Goal: Task Accomplishment & Management: Use online tool/utility

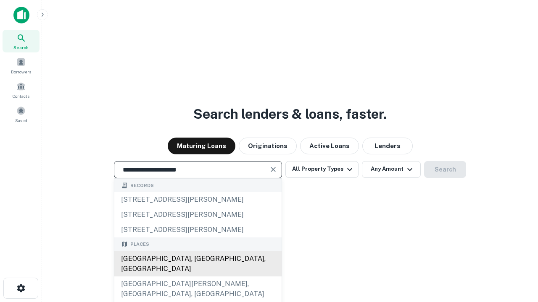
click at [197, 277] on div "[GEOGRAPHIC_DATA], [GEOGRAPHIC_DATA], [GEOGRAPHIC_DATA]" at bounding box center [197, 264] width 167 height 25
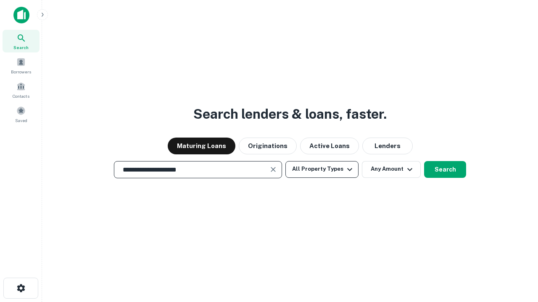
type input "**********"
click at [322, 169] on button "All Property Types" at bounding box center [321, 169] width 73 height 17
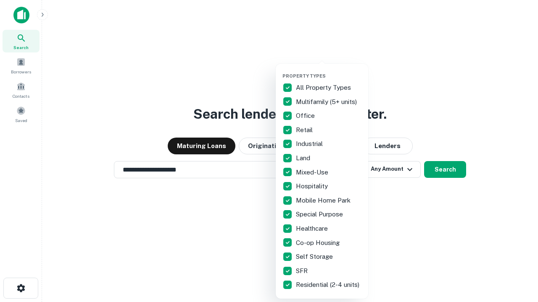
click at [328, 71] on button "button" at bounding box center [328, 71] width 92 height 0
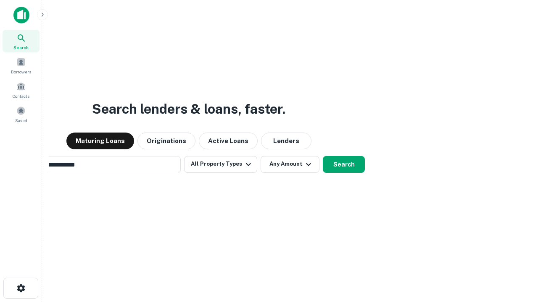
scroll to position [13, 0]
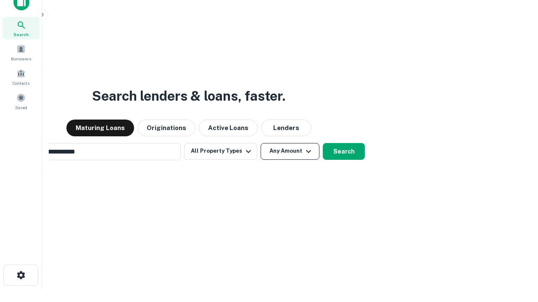
click at [260, 143] on button "Any Amount" at bounding box center [289, 151] width 59 height 17
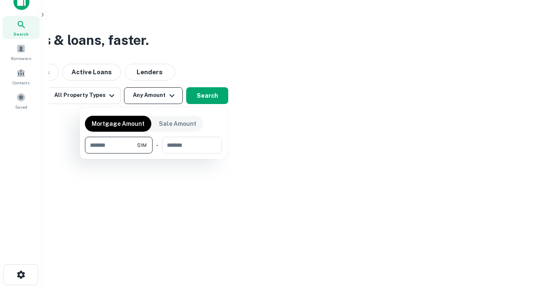
type input "*******"
click at [153, 154] on button "button" at bounding box center [153, 154] width 137 height 0
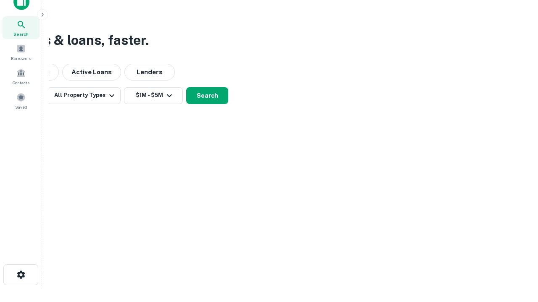
scroll to position [5, 155]
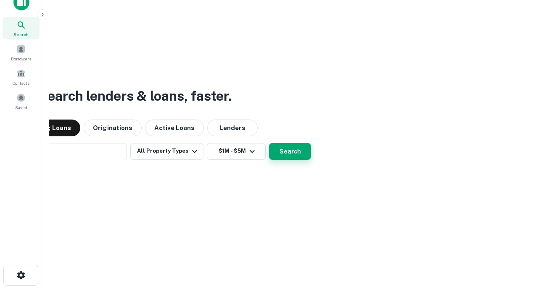
click at [269, 143] on button "Search" at bounding box center [290, 151] width 42 height 17
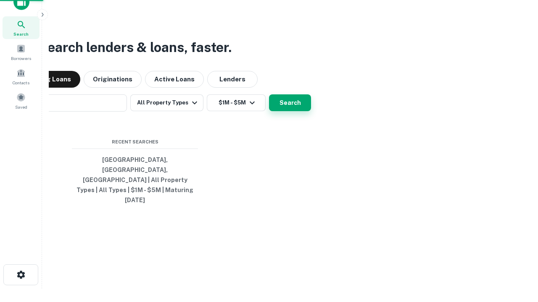
scroll to position [22, 238]
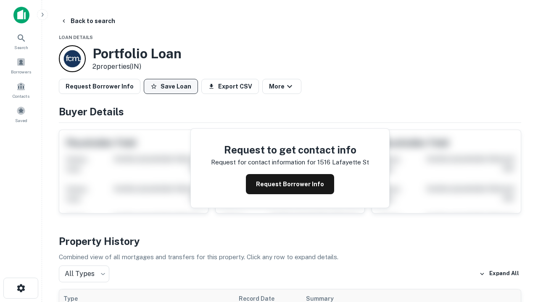
click at [171, 87] on button "Save Loan" at bounding box center [171, 86] width 54 height 15
